Goal: Task Accomplishment & Management: Manage account settings

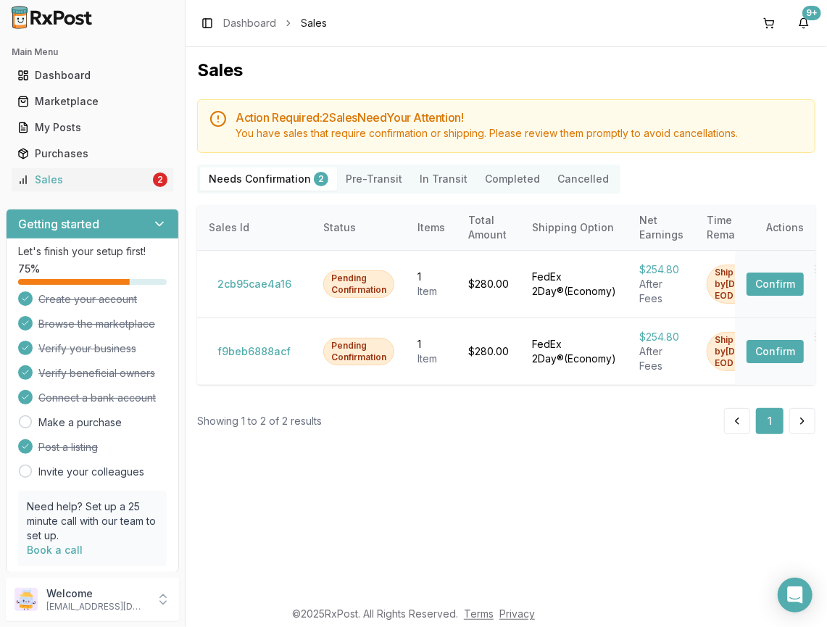
click at [161, 229] on div "Getting started" at bounding box center [93, 223] width 172 height 29
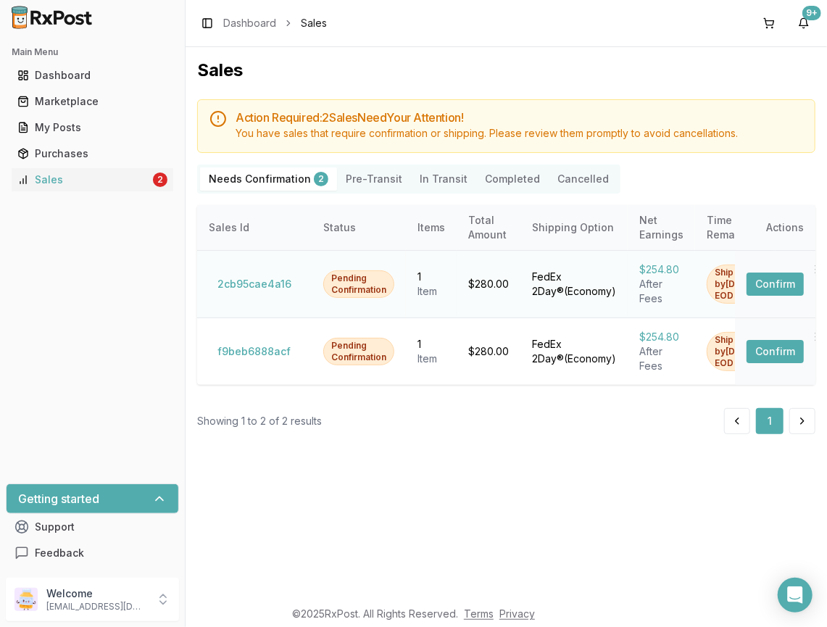
click at [797, 274] on button "Confirm" at bounding box center [775, 284] width 57 height 23
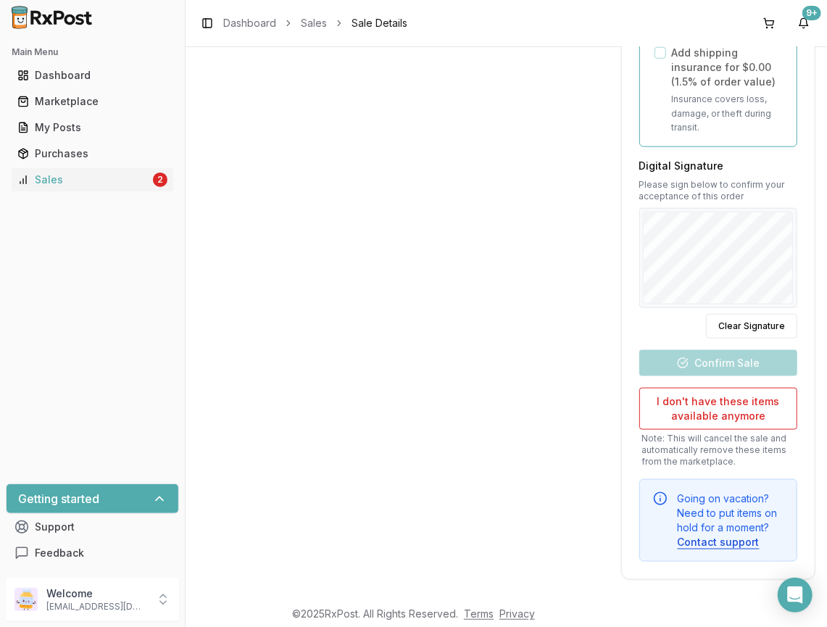
scroll to position [661, 0]
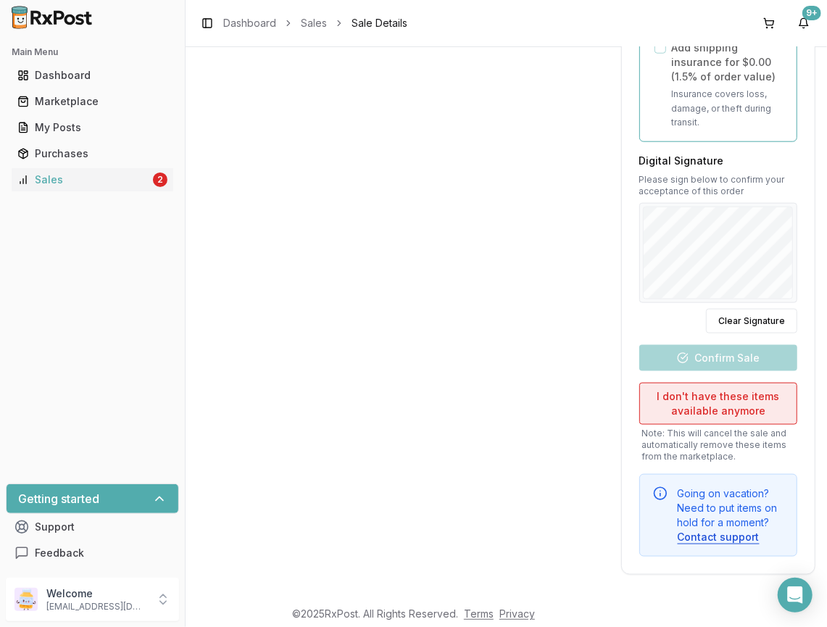
click at [716, 399] on button "I don't have these items available anymore" at bounding box center [718, 404] width 158 height 42
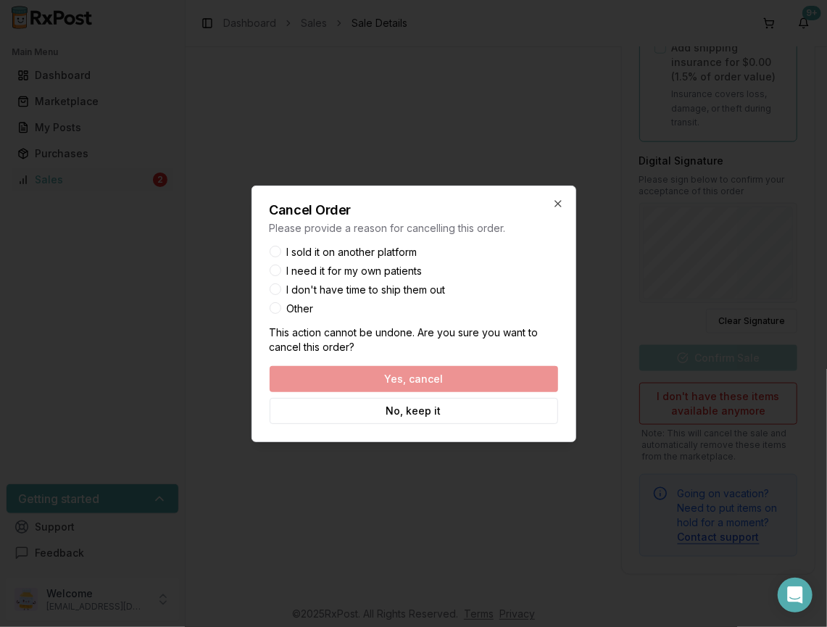
click at [346, 257] on label "I sold it on another platform" at bounding box center [352, 252] width 130 height 10
click at [281, 257] on button "I sold it on another platform" at bounding box center [276, 252] width 12 height 12
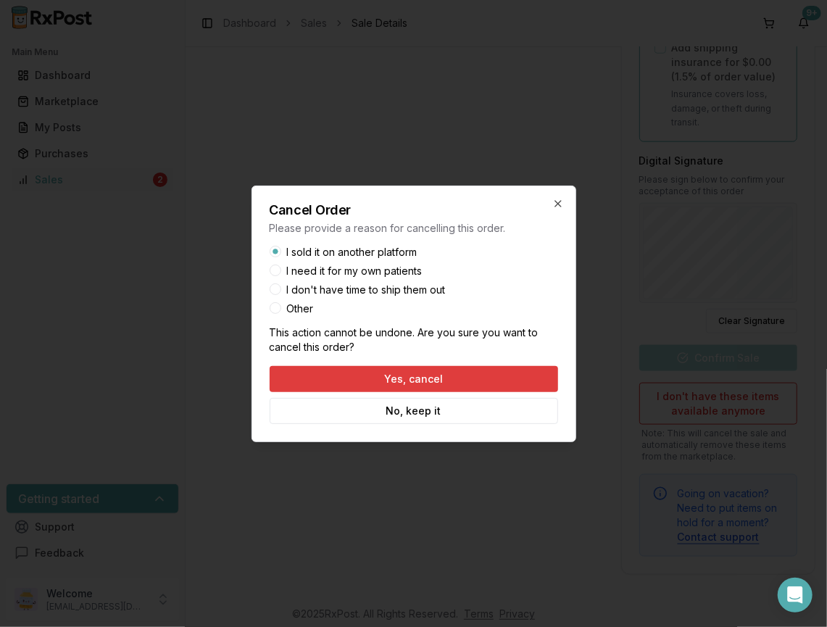
click at [470, 378] on button "Yes, cancel" at bounding box center [414, 379] width 288 height 26
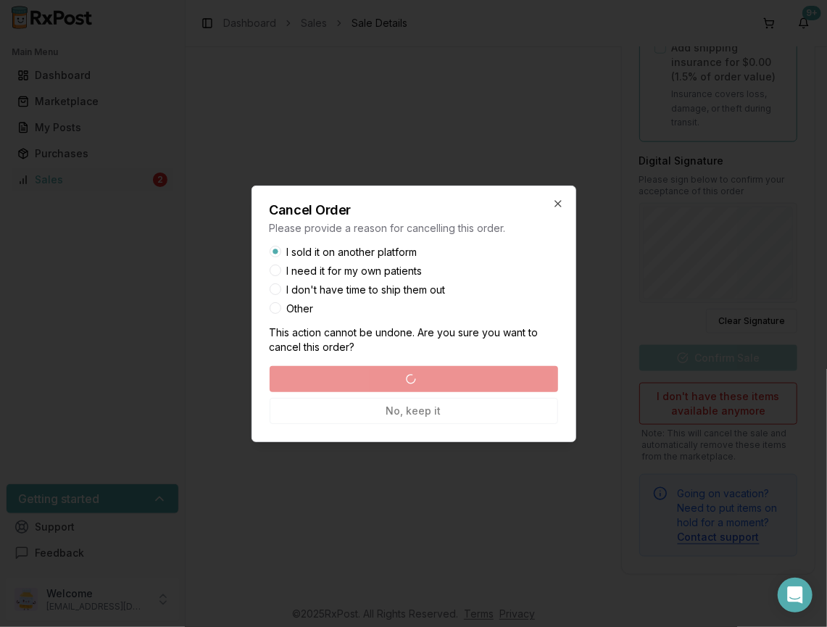
scroll to position [0, 0]
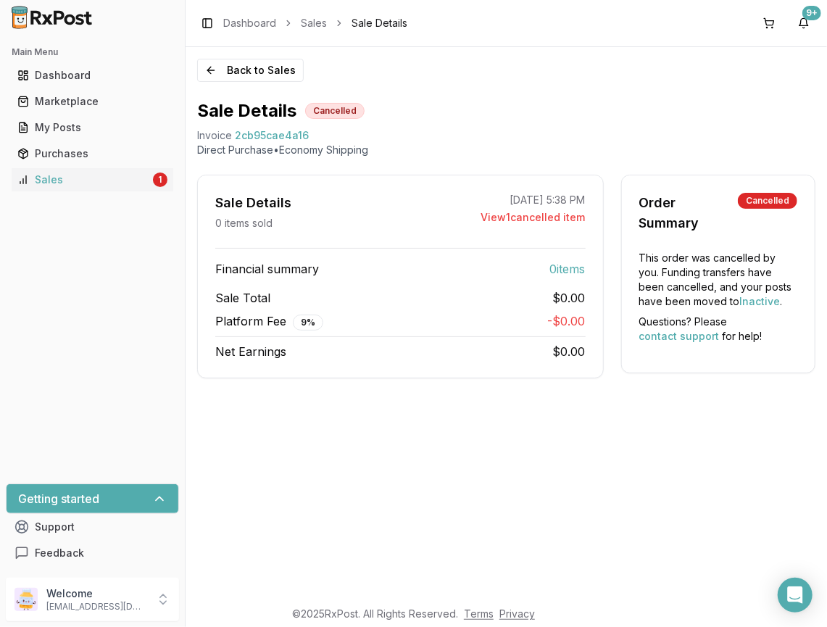
click at [259, 83] on div "Back to Sales Sale Details Cancelled Invoice 2cb95cae4a16 Direct Purchase • Eco…" at bounding box center [506, 322] width 641 height 551
click at [268, 65] on button "Back to Sales" at bounding box center [250, 70] width 107 height 23
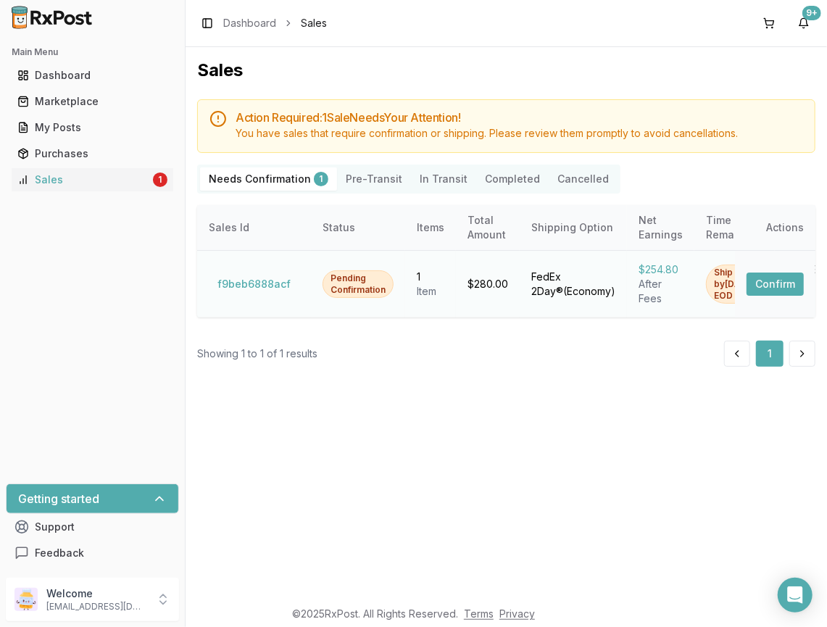
click at [773, 273] on button "Confirm" at bounding box center [775, 284] width 57 height 23
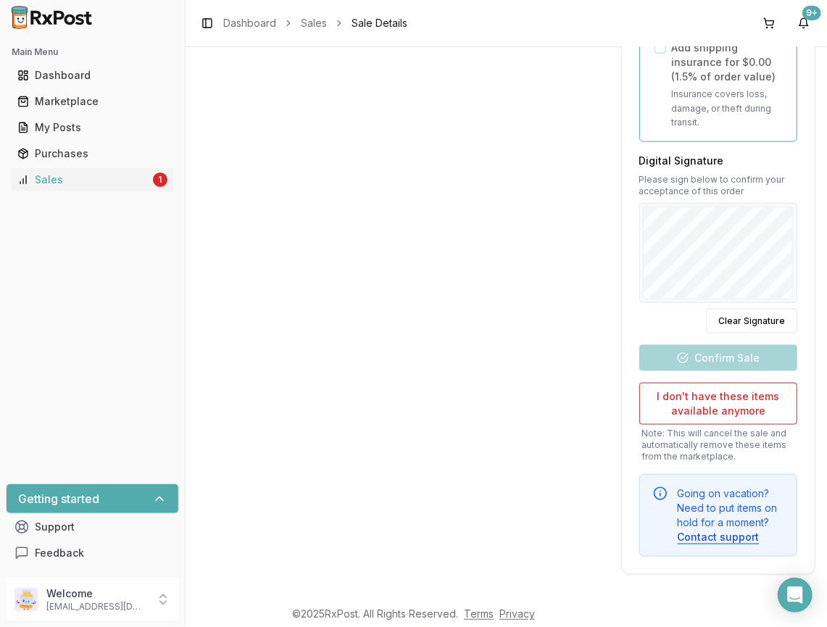
scroll to position [661, 0]
click at [736, 409] on button "I don't have these items available anymore" at bounding box center [718, 404] width 158 height 42
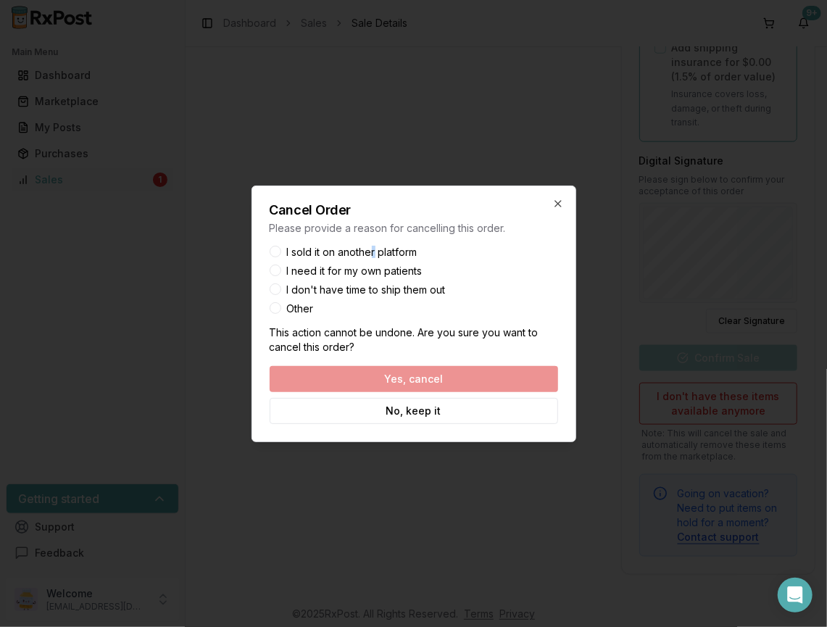
click at [374, 258] on div "I sold it on another platform I need it for my own patients I don't have time t…" at bounding box center [414, 280] width 288 height 67
click at [276, 252] on button "I sold it on another platform" at bounding box center [276, 252] width 12 height 12
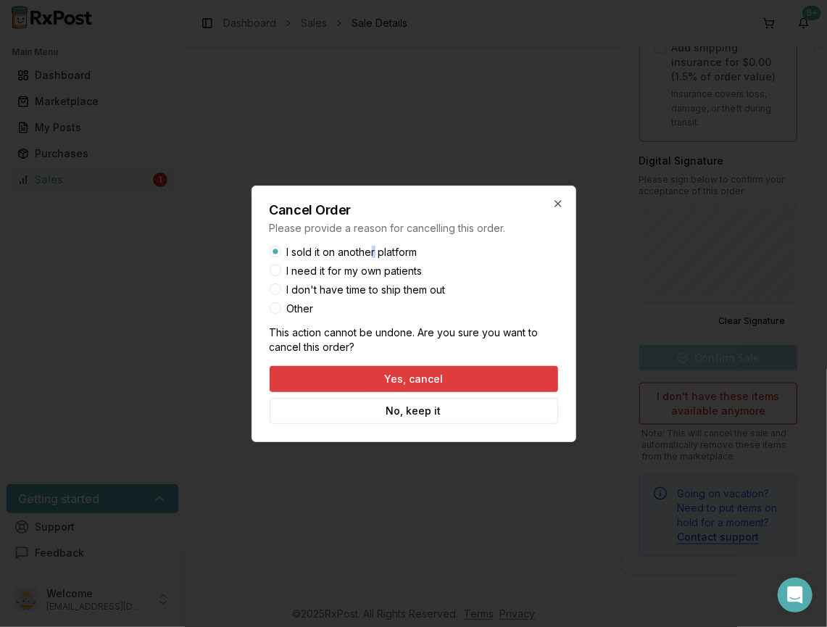
click at [455, 371] on button "Yes, cancel" at bounding box center [414, 379] width 288 height 26
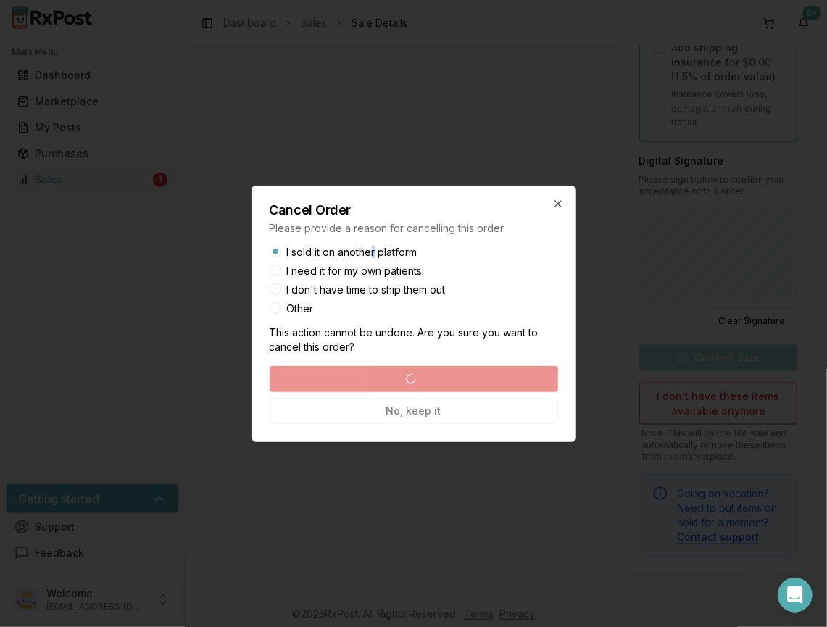
scroll to position [0, 0]
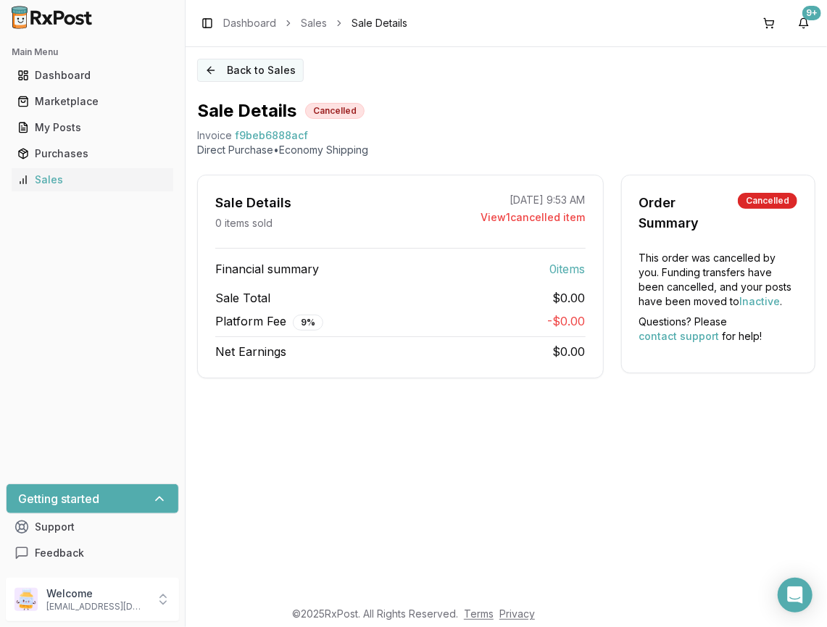
click at [223, 72] on button "Back to Sales" at bounding box center [250, 70] width 107 height 23
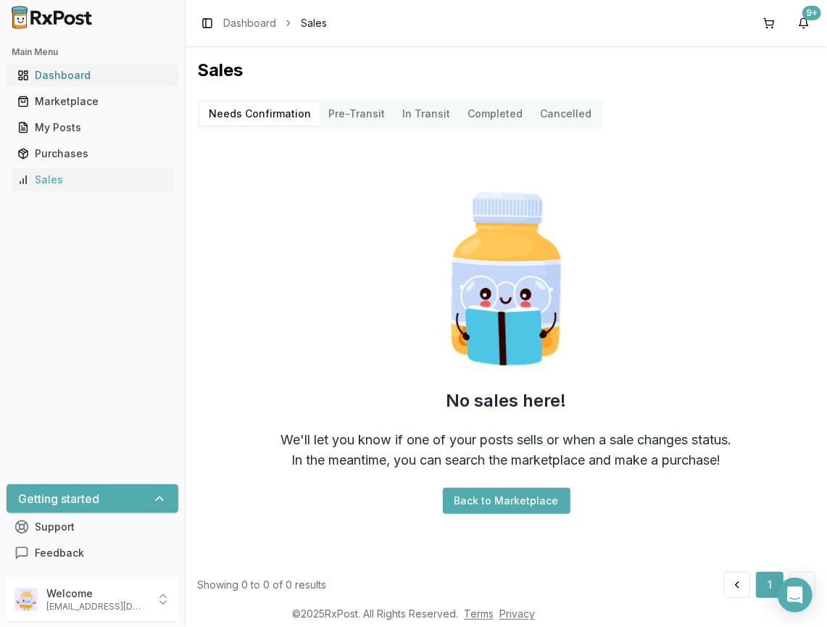
click at [96, 65] on link "Dashboard" at bounding box center [93, 75] width 162 height 26
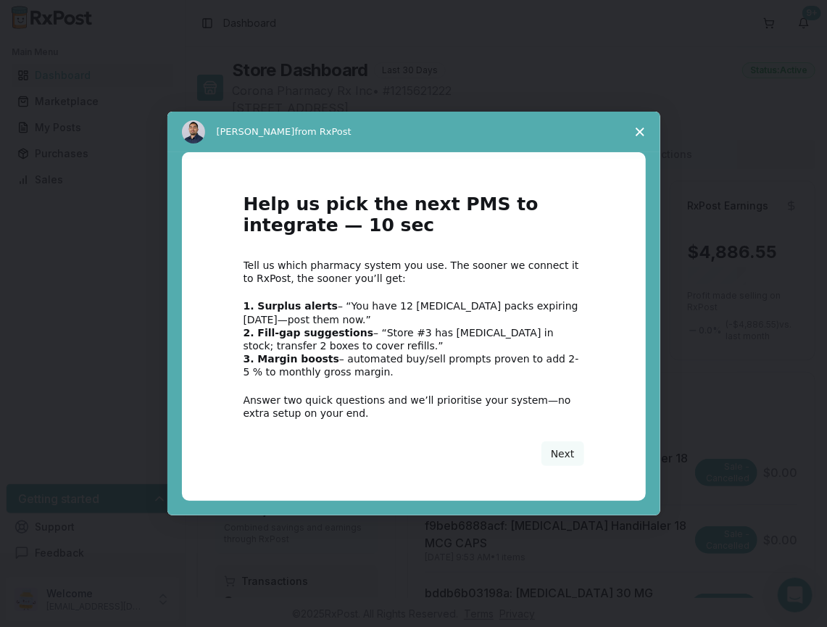
click at [636, 135] on polygon "Close survey" at bounding box center [640, 132] width 9 height 9
